Goal: Task Accomplishment & Management: Use online tool/utility

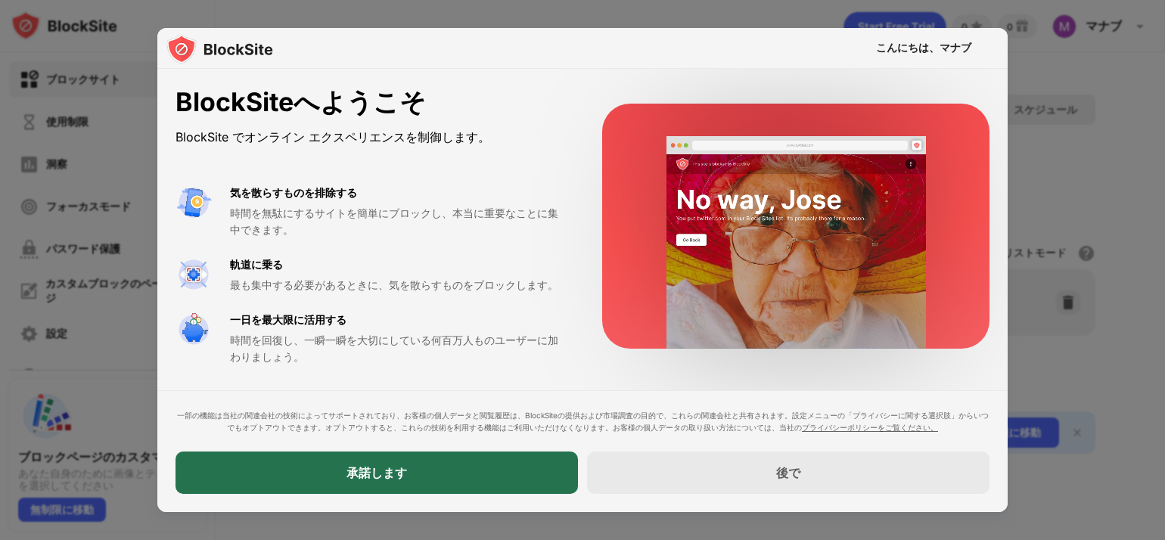
click at [353, 471] on font "承諾します" at bounding box center [376, 472] width 61 height 15
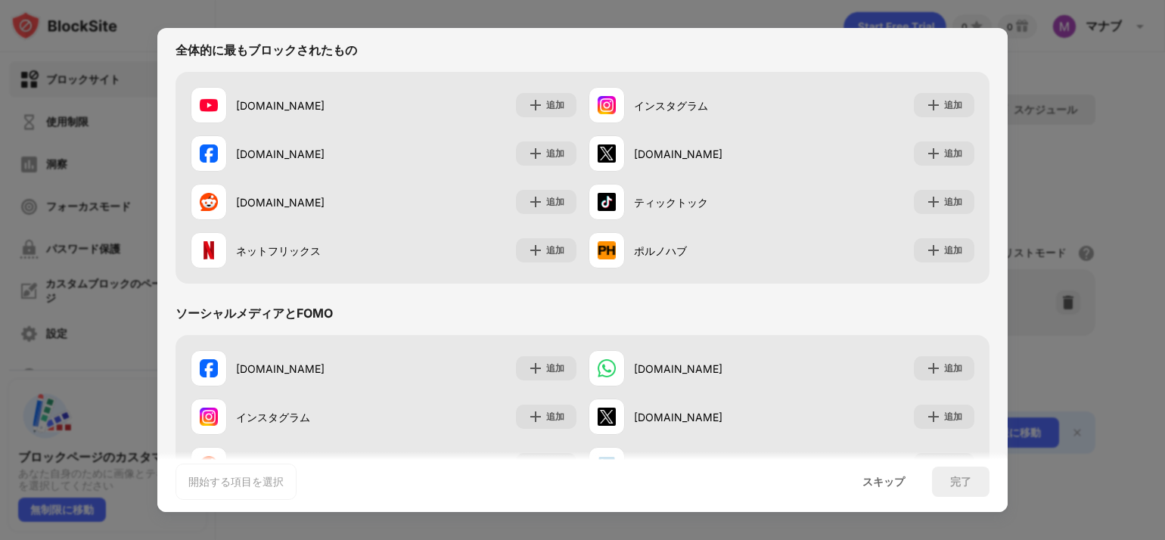
scroll to position [76, 0]
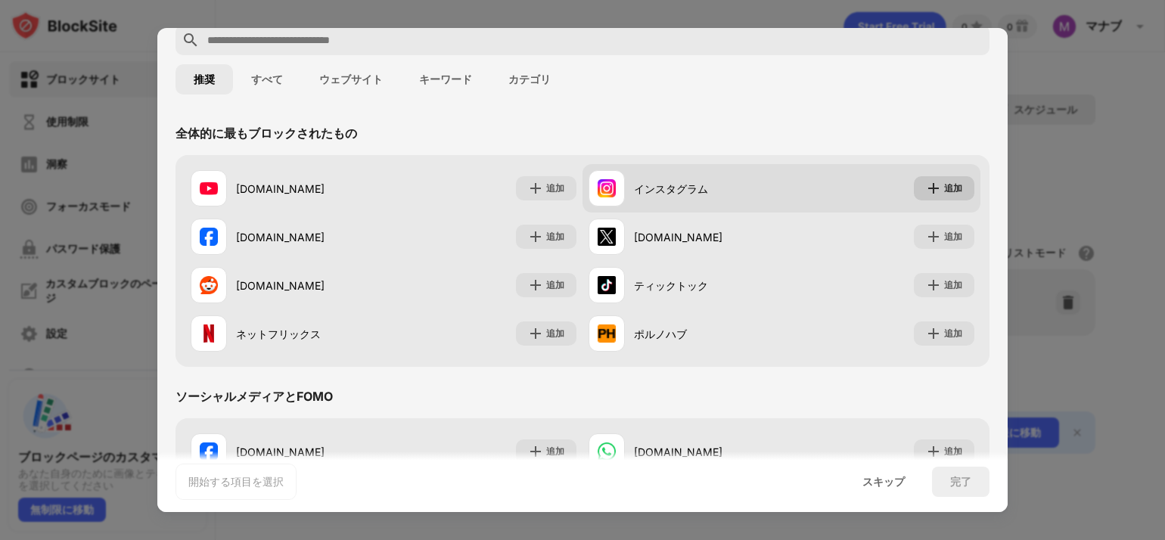
drag, startPoint x: 921, startPoint y: 182, endPoint x: 909, endPoint y: 185, distance: 12.5
click at [914, 185] on div "追加" at bounding box center [944, 188] width 61 height 24
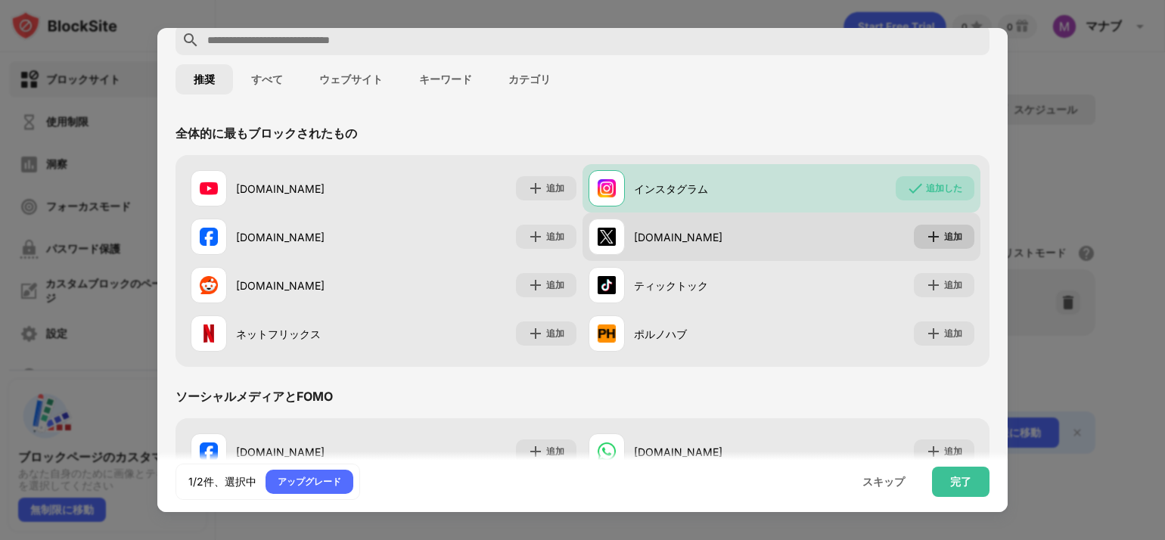
click at [915, 226] on div "追加" at bounding box center [944, 237] width 61 height 24
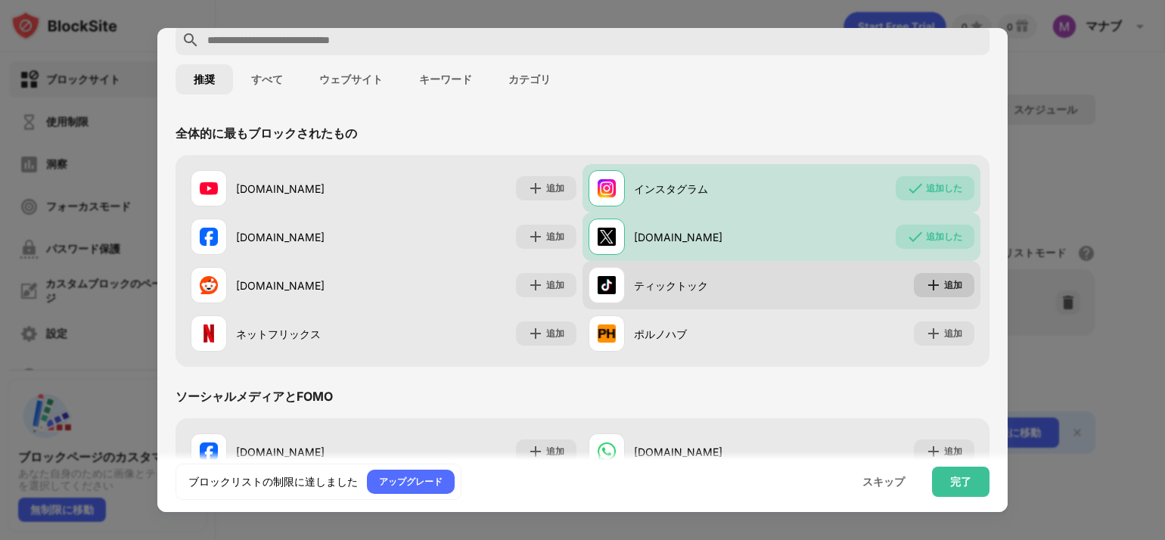
click at [926, 284] on img at bounding box center [933, 285] width 15 height 15
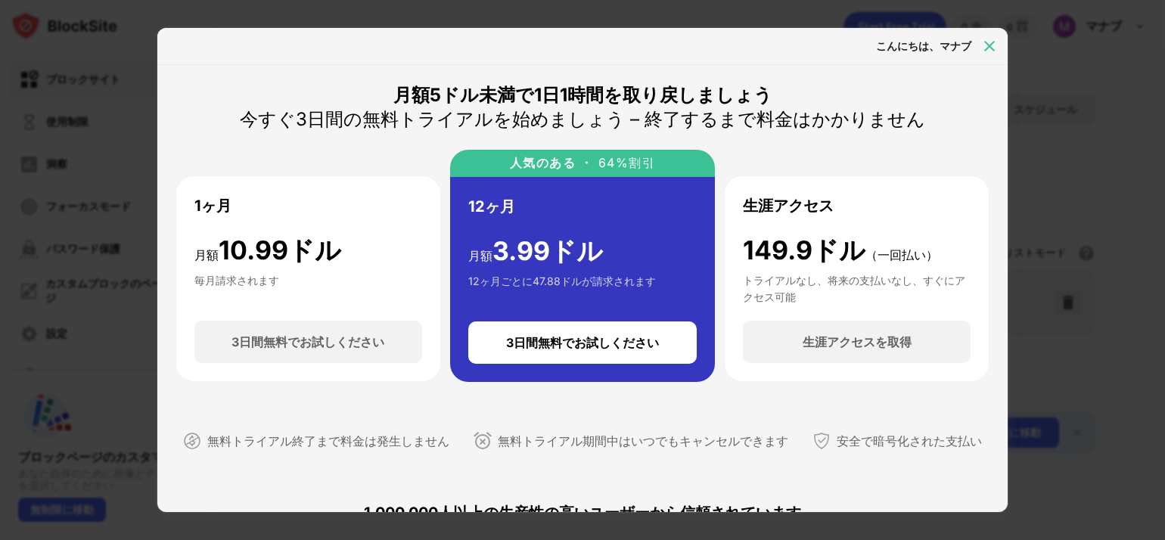
click at [989, 40] on img at bounding box center [989, 46] width 15 height 15
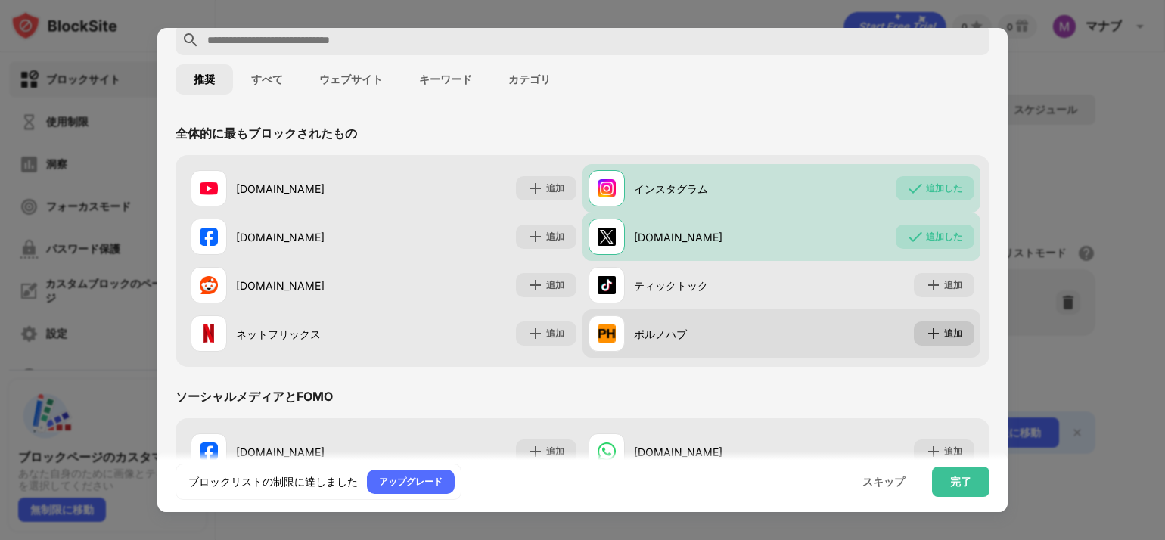
click at [944, 337] on font "追加" at bounding box center [953, 333] width 18 height 11
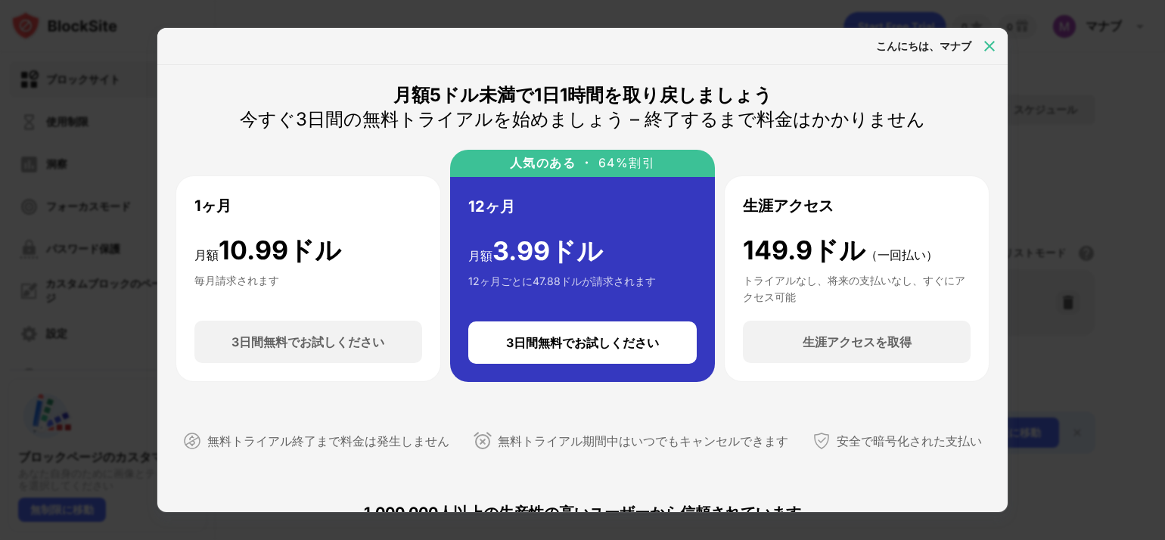
click at [986, 47] on img at bounding box center [989, 46] width 15 height 15
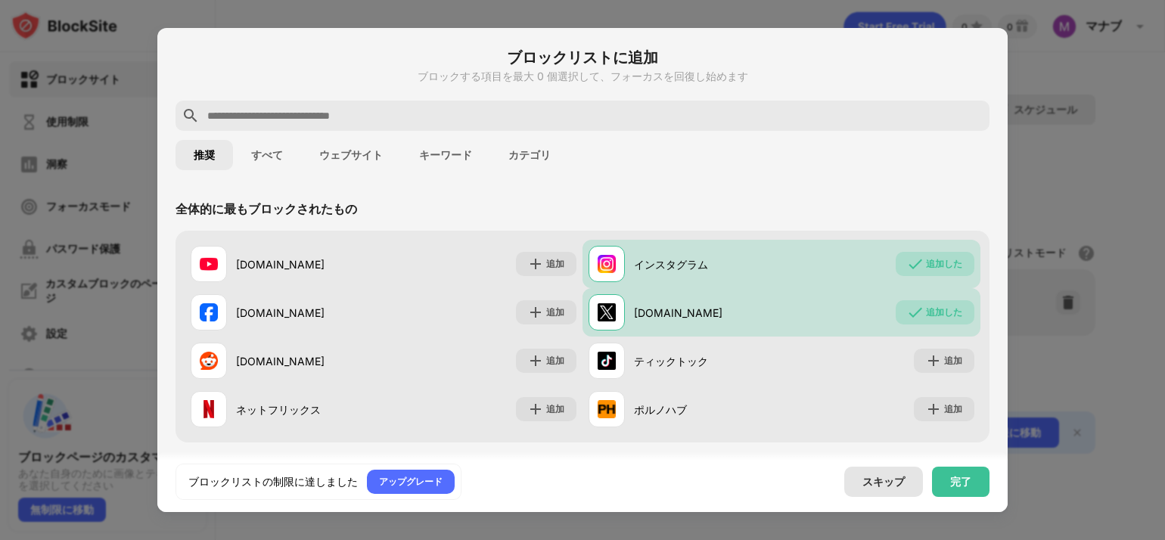
click at [877, 485] on font "スキップ" at bounding box center [883, 481] width 42 height 13
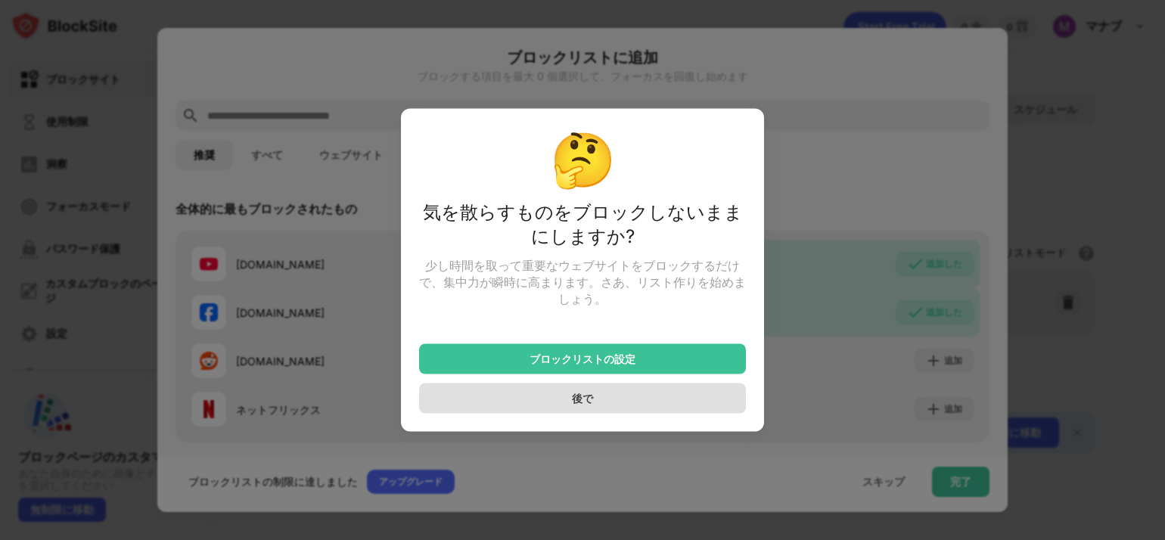
click at [669, 406] on div "後で" at bounding box center [582, 399] width 327 height 30
